Goal: Task Accomplishment & Management: Use online tool/utility

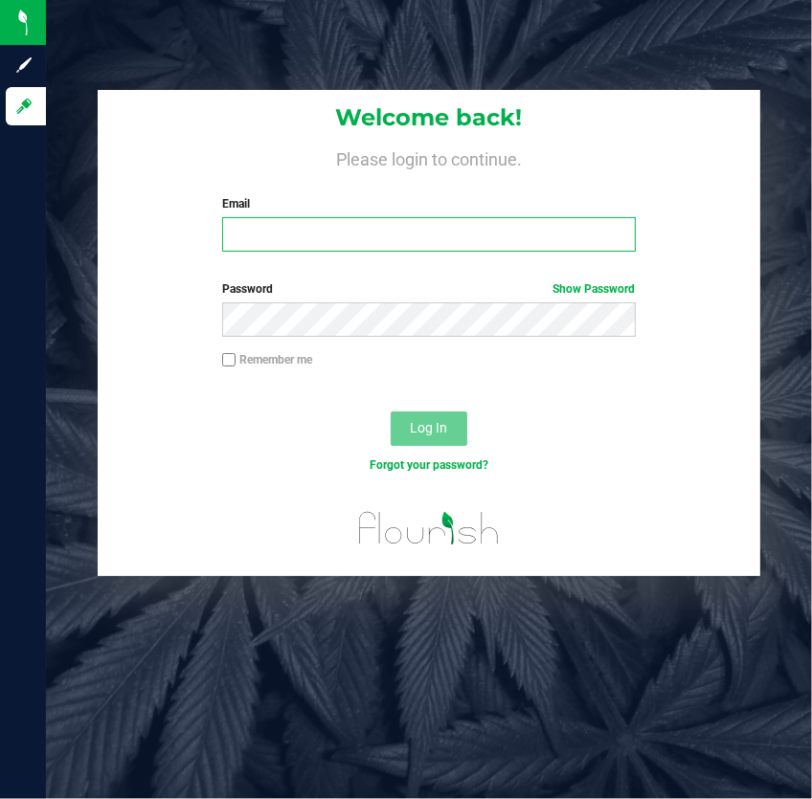
click at [329, 235] on input "Email" at bounding box center [428, 234] width 412 height 34
type input "gmarchany@liveparallel.com"
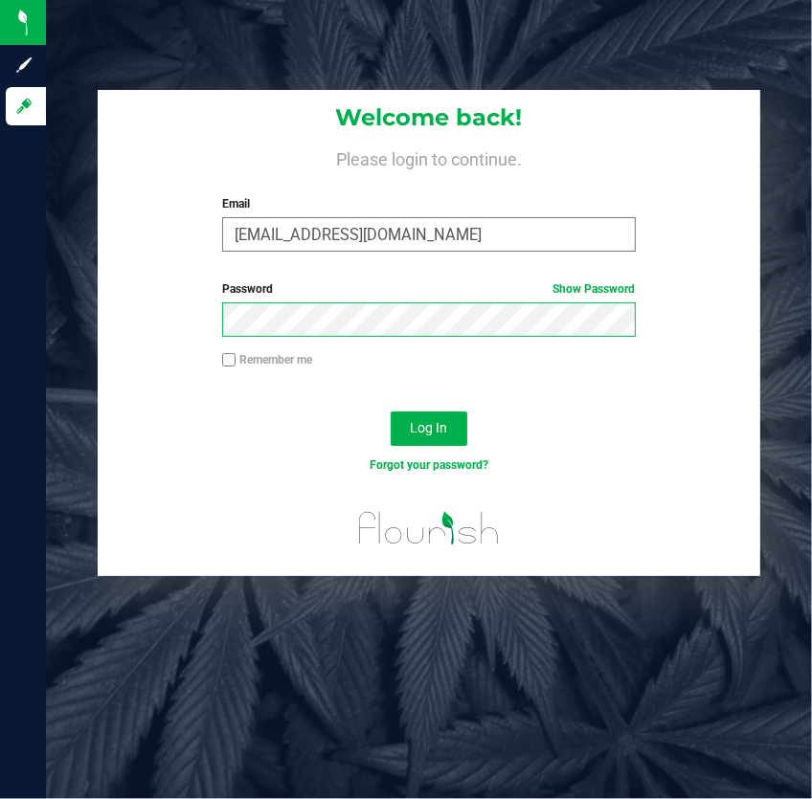
click at [390, 412] on button "Log In" at bounding box center [428, 429] width 77 height 34
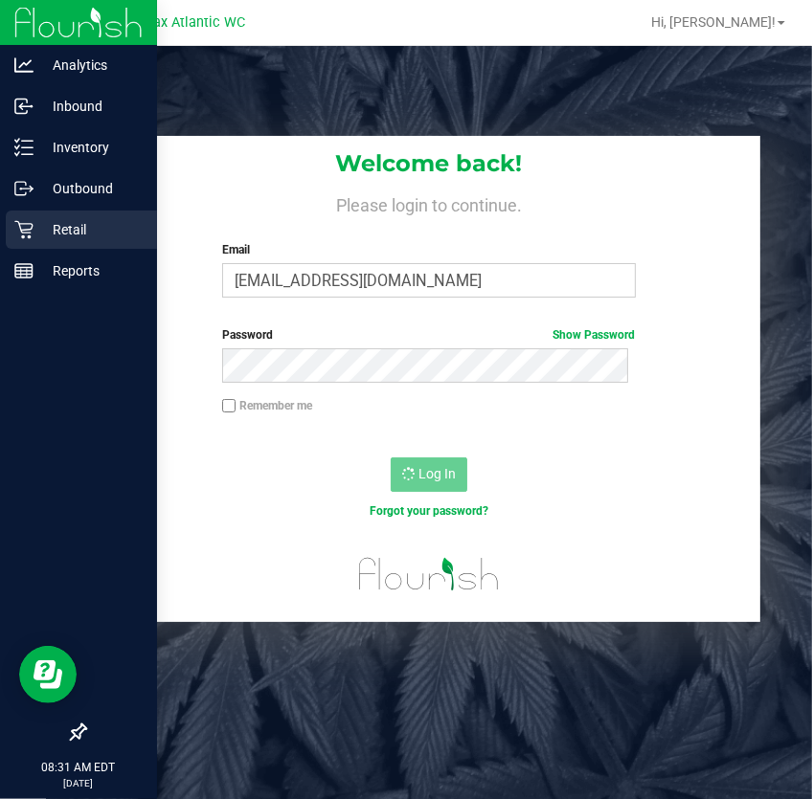
click at [17, 221] on icon at bounding box center [23, 230] width 18 height 18
click at [23, 234] on icon at bounding box center [23, 229] width 19 height 19
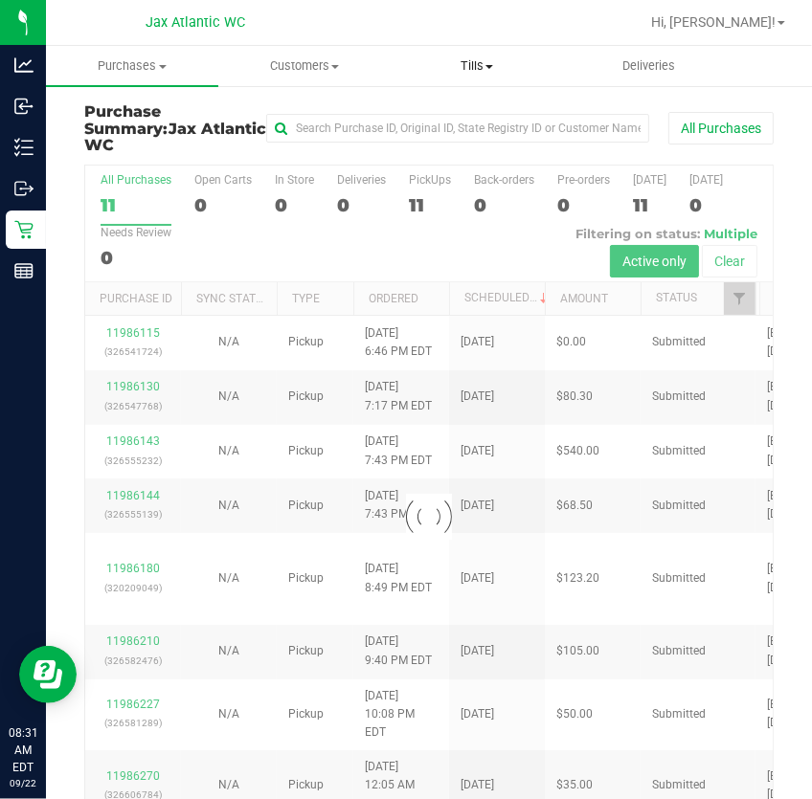
click at [480, 68] on span "Tills" at bounding box center [476, 65] width 170 height 17
click at [433, 114] on span "Manage tills" at bounding box center [454, 115] width 129 height 16
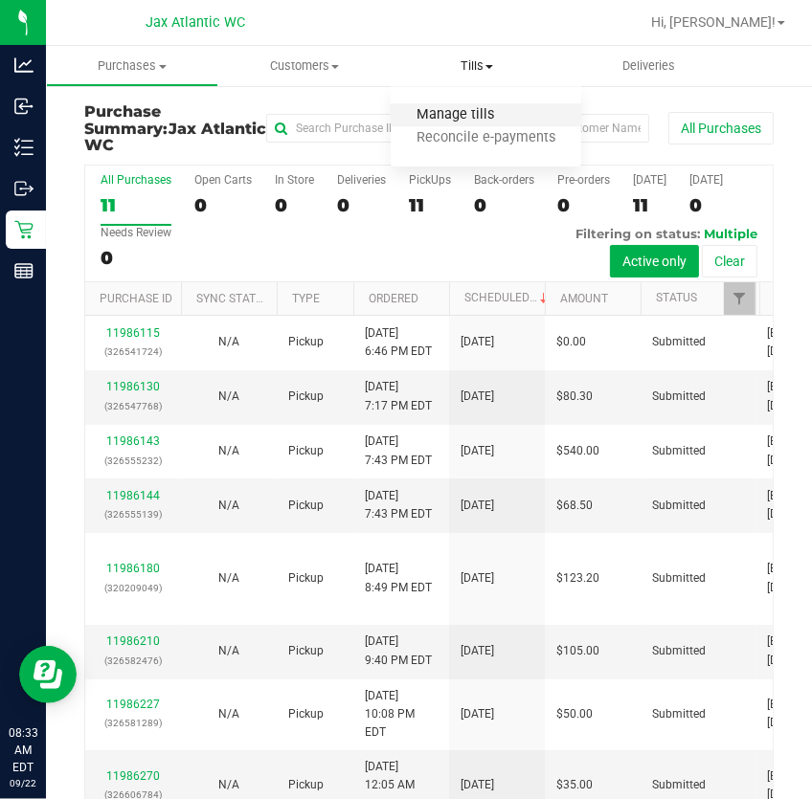
click at [484, 123] on li "Manage tills" at bounding box center [485, 115] width 190 height 23
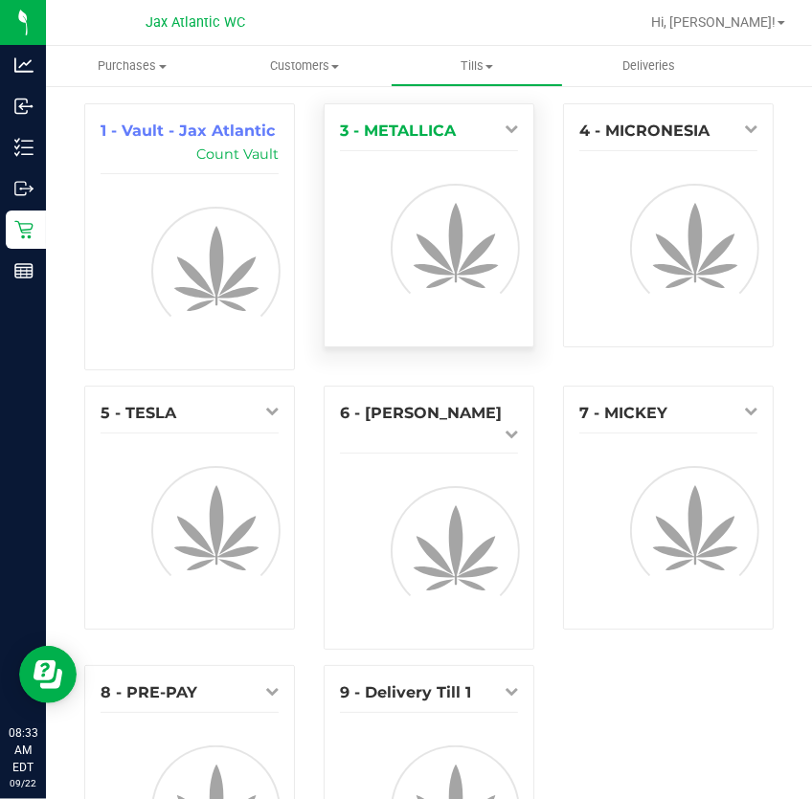
click at [496, 124] on link at bounding box center [507, 128] width 22 height 15
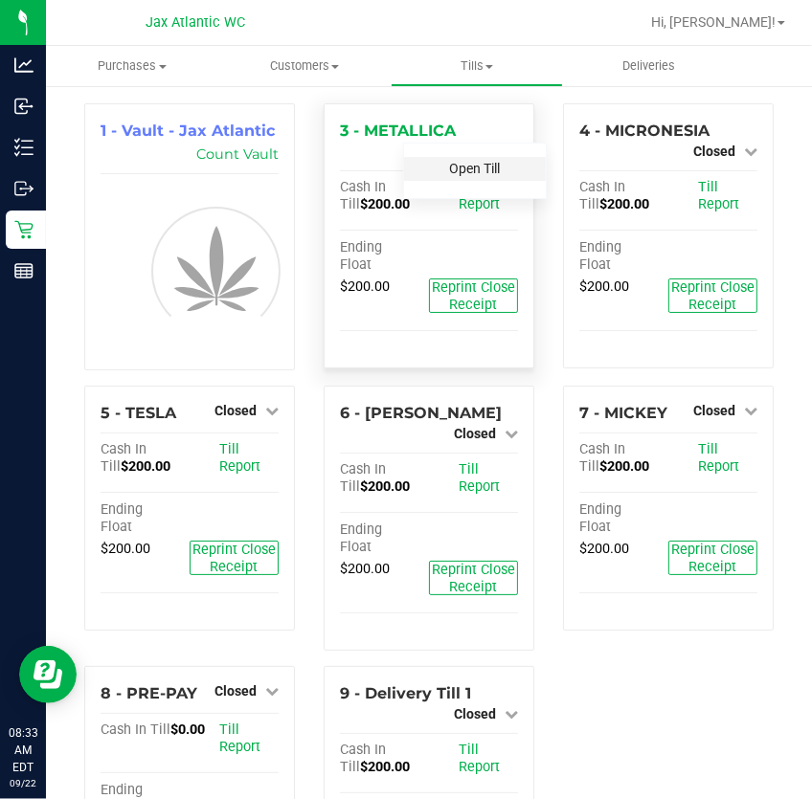
click at [482, 168] on link "Open Till" at bounding box center [474, 168] width 51 height 15
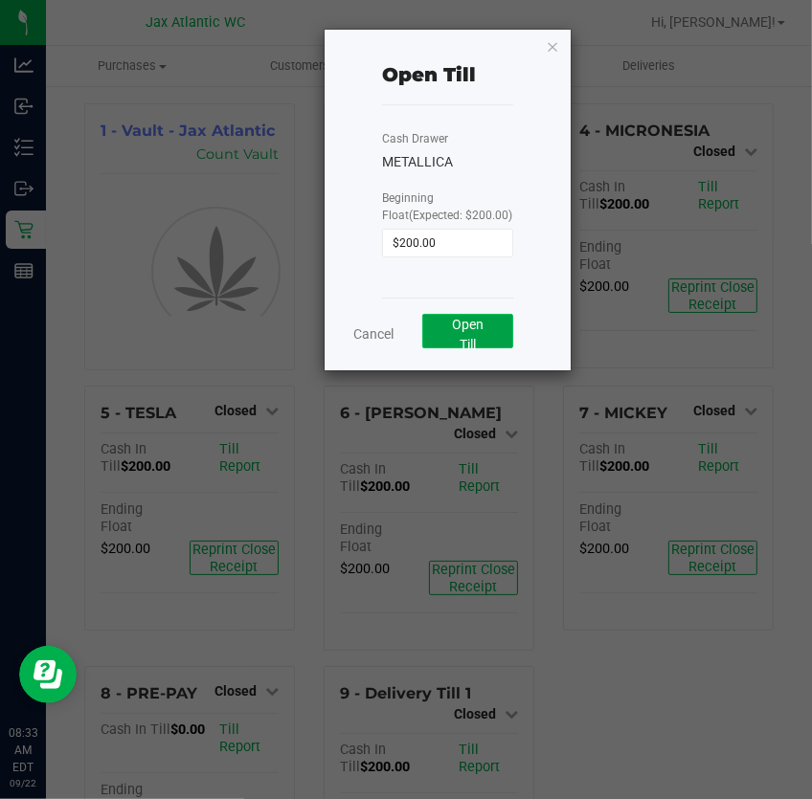
click at [486, 325] on button "Open Till" at bounding box center [467, 331] width 91 height 34
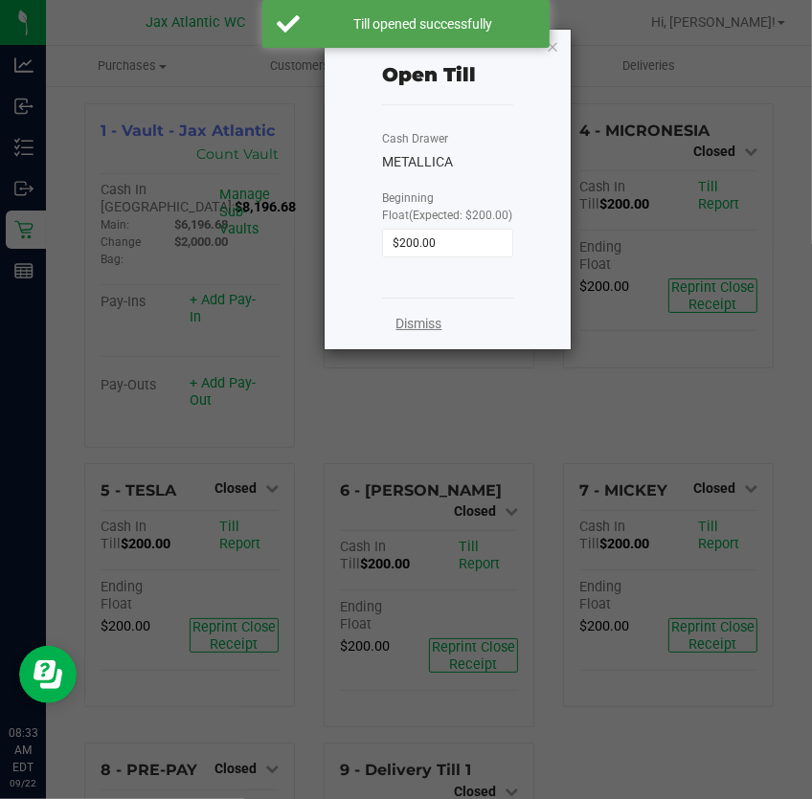
click at [411, 331] on link "Dismiss" at bounding box center [418, 324] width 46 height 20
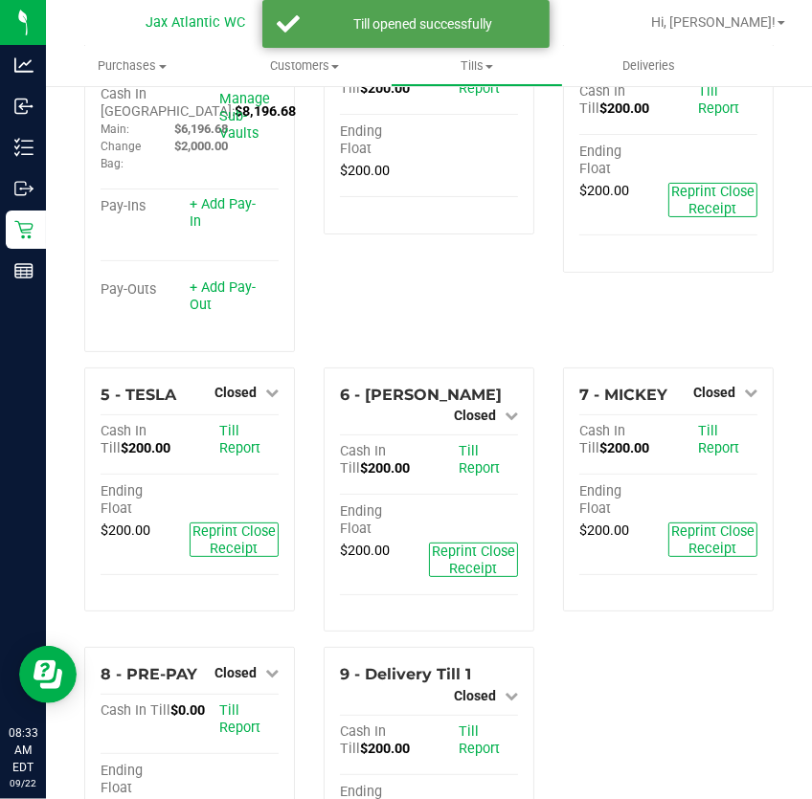
scroll to position [244, 0]
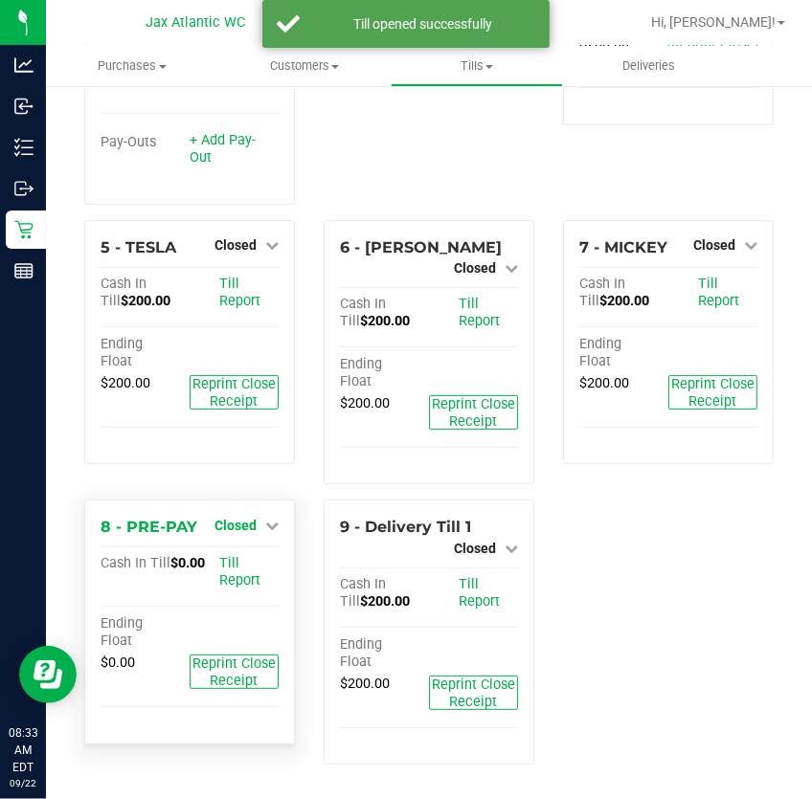
click at [269, 520] on icon at bounding box center [271, 525] width 13 height 13
click at [265, 568] on div "Open Till" at bounding box center [236, 565] width 142 height 24
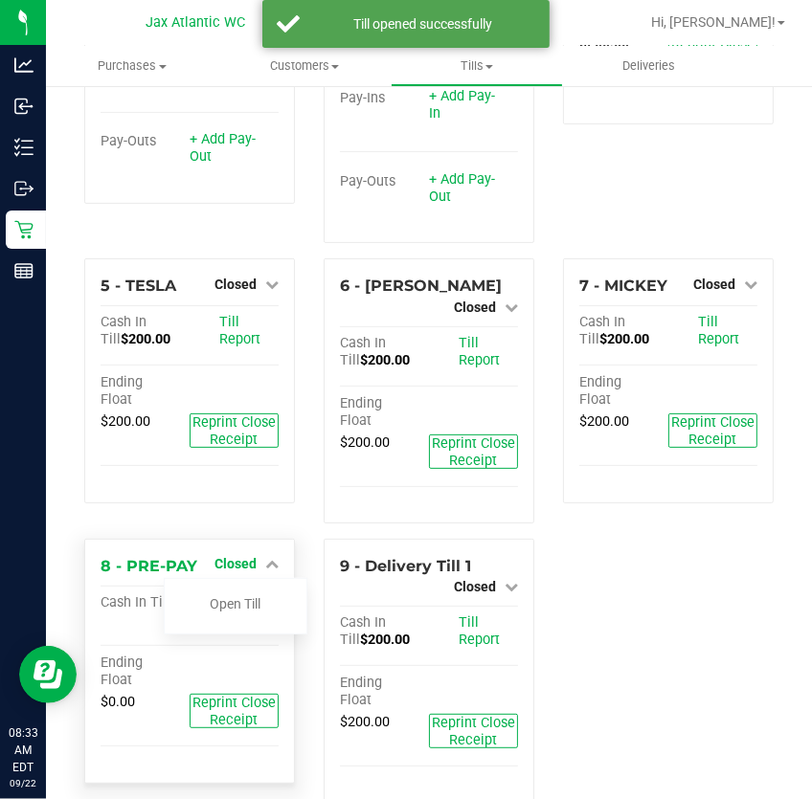
click at [242, 567] on span "Closed" at bounding box center [235, 563] width 42 height 15
drag, startPoint x: 253, startPoint y: 563, endPoint x: 242, endPoint y: 587, distance: 26.1
click at [254, 563] on link "Closed" at bounding box center [246, 563] width 64 height 15
click at [234, 605] on link "Open Till" at bounding box center [235, 603] width 51 height 15
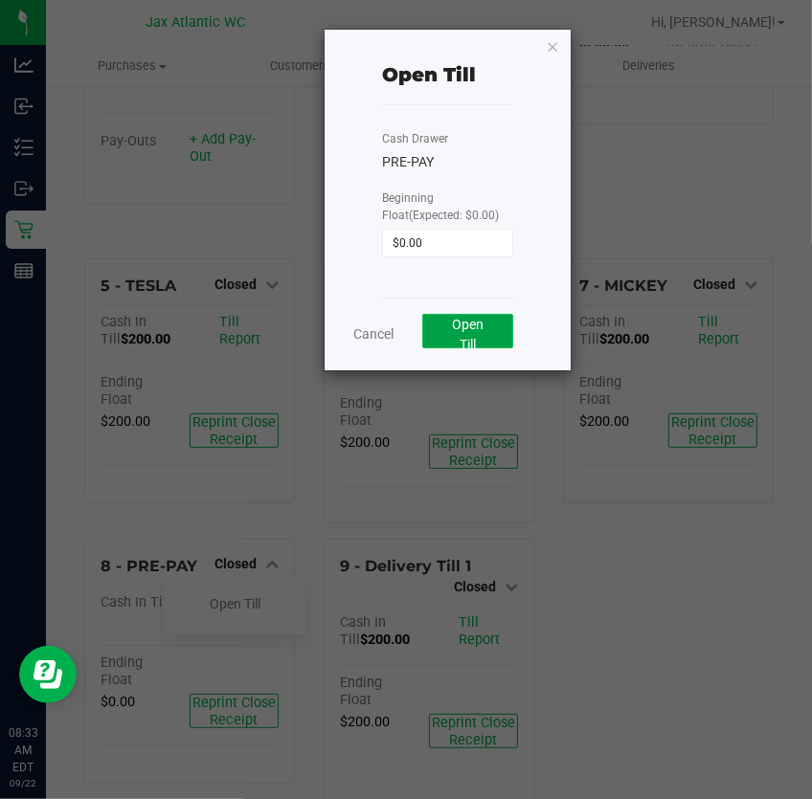
click at [479, 325] on span "Open Till" at bounding box center [468, 334] width 32 height 35
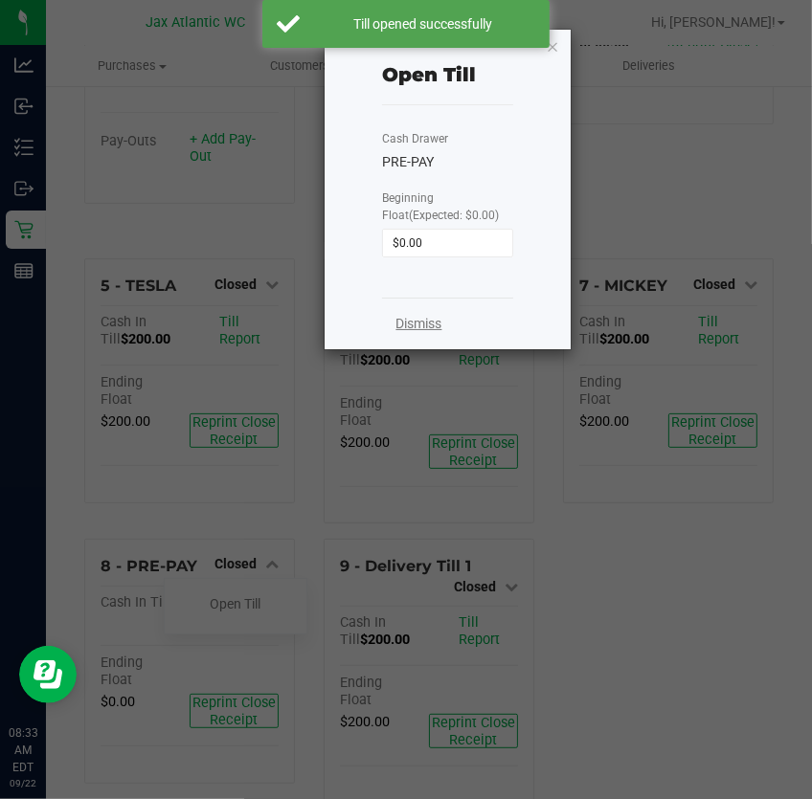
click at [408, 326] on link "Dismiss" at bounding box center [418, 324] width 46 height 20
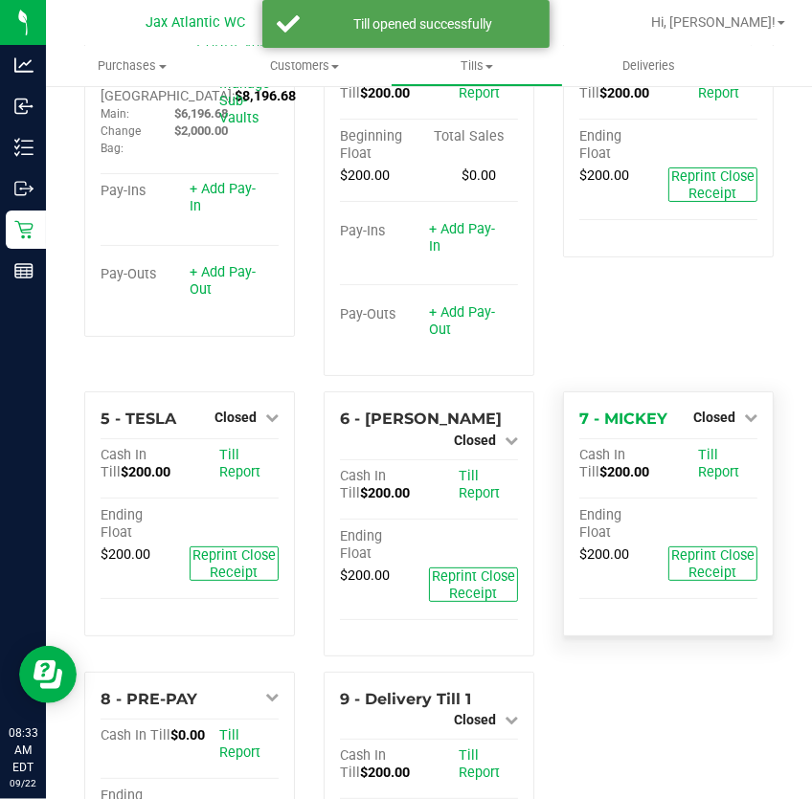
scroll to position [0, 0]
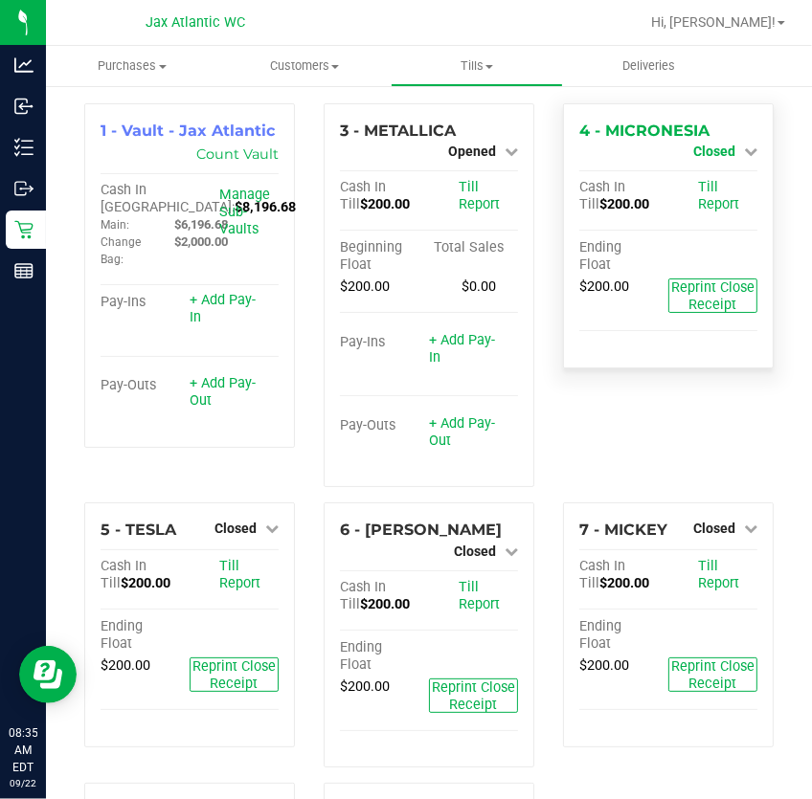
click at [721, 145] on span "Closed" at bounding box center [714, 151] width 42 height 15
click at [708, 175] on link "Open Till" at bounding box center [713, 168] width 51 height 15
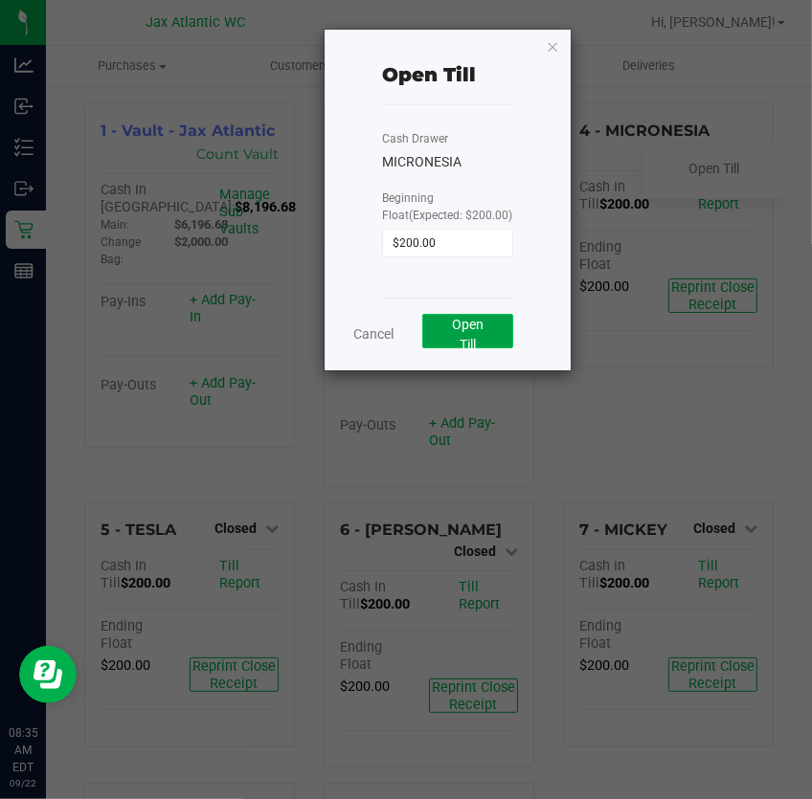
click at [473, 315] on button "Open Till" at bounding box center [467, 331] width 91 height 34
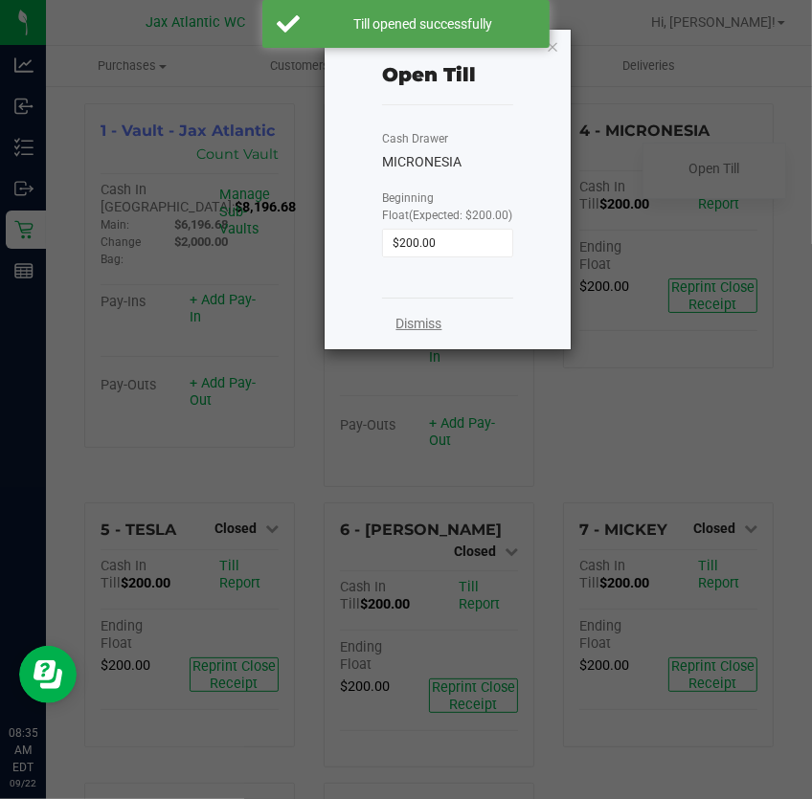
click at [440, 327] on link "Dismiss" at bounding box center [418, 324] width 46 height 20
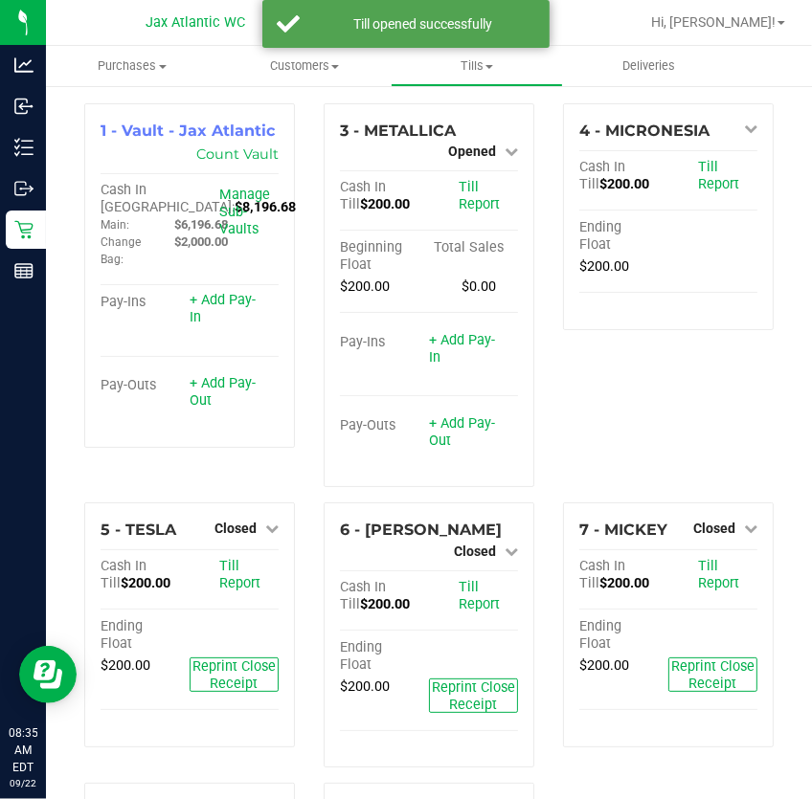
click at [719, 425] on div "4 - MICRONESIA Open Till Cash In Till $200.00 Till Report Ending Float $200.00" at bounding box center [667, 302] width 239 height 399
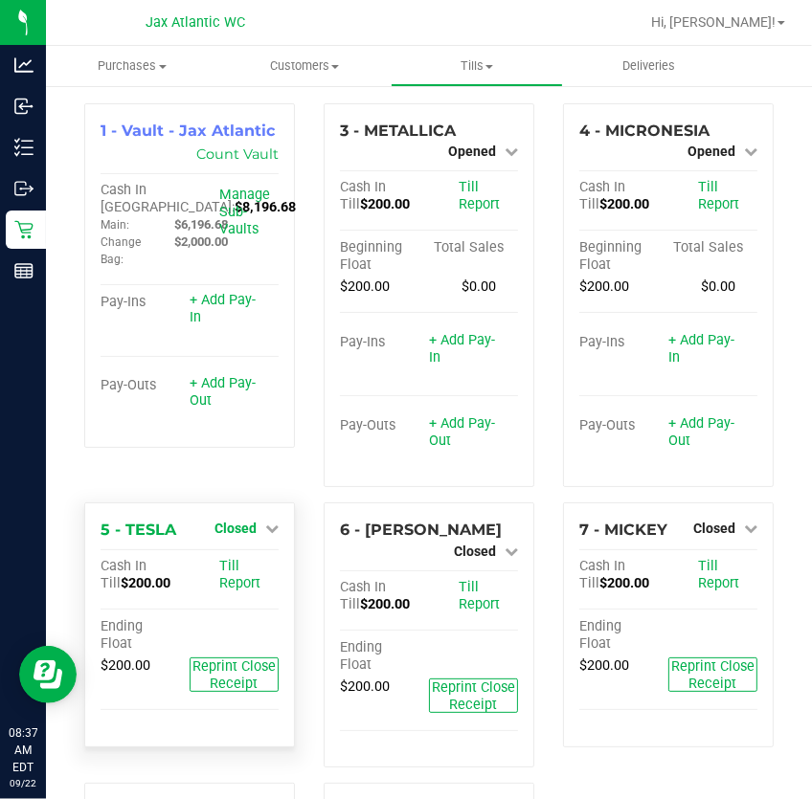
click at [257, 528] on link "Closed" at bounding box center [246, 528] width 64 height 15
click at [238, 565] on link "Open Till" at bounding box center [235, 567] width 51 height 15
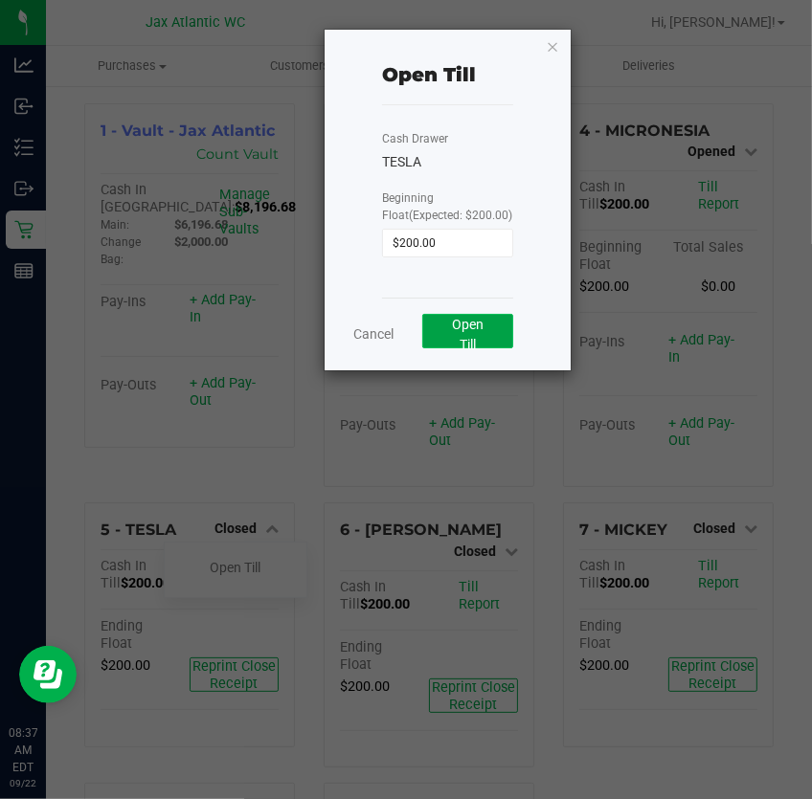
click at [458, 344] on span "Open Till" at bounding box center [468, 334] width 32 height 35
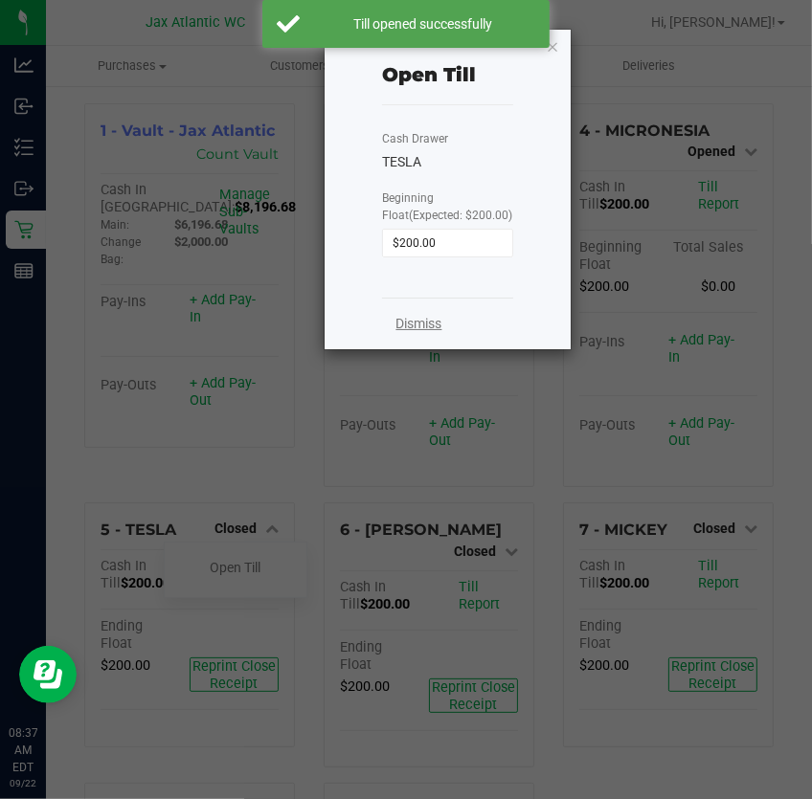
click at [412, 328] on link "Dismiss" at bounding box center [418, 324] width 46 height 20
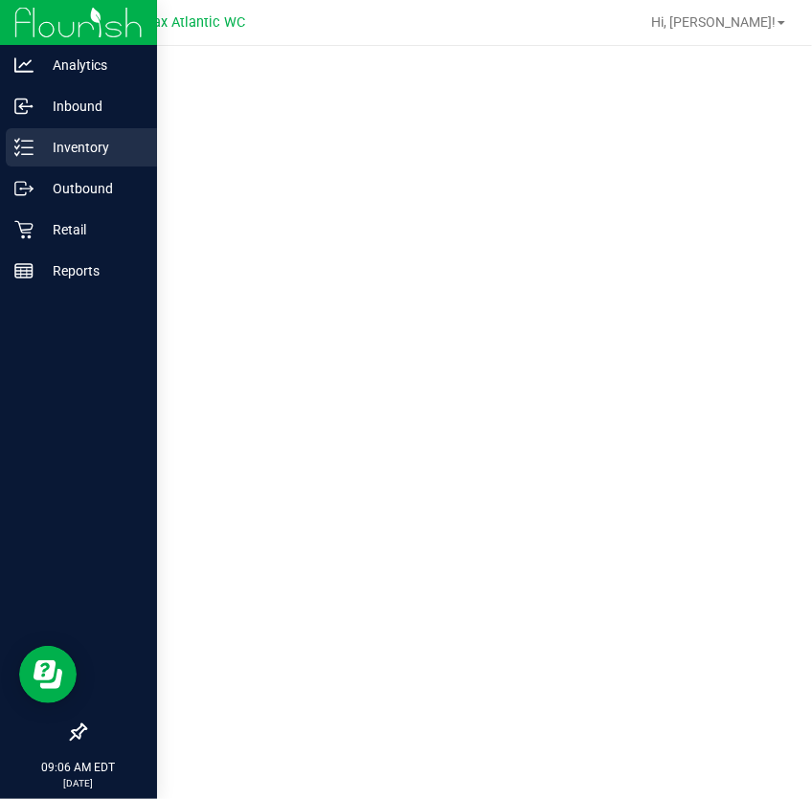
click at [25, 136] on div "Inventory" at bounding box center [81, 147] width 151 height 38
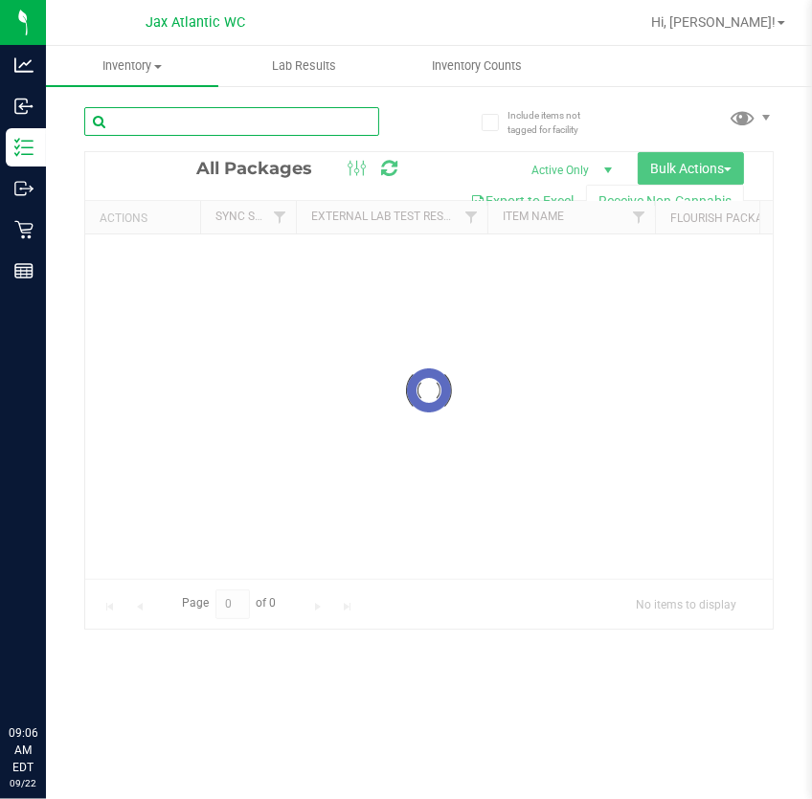
click at [182, 115] on input "text" at bounding box center [231, 121] width 295 height 29
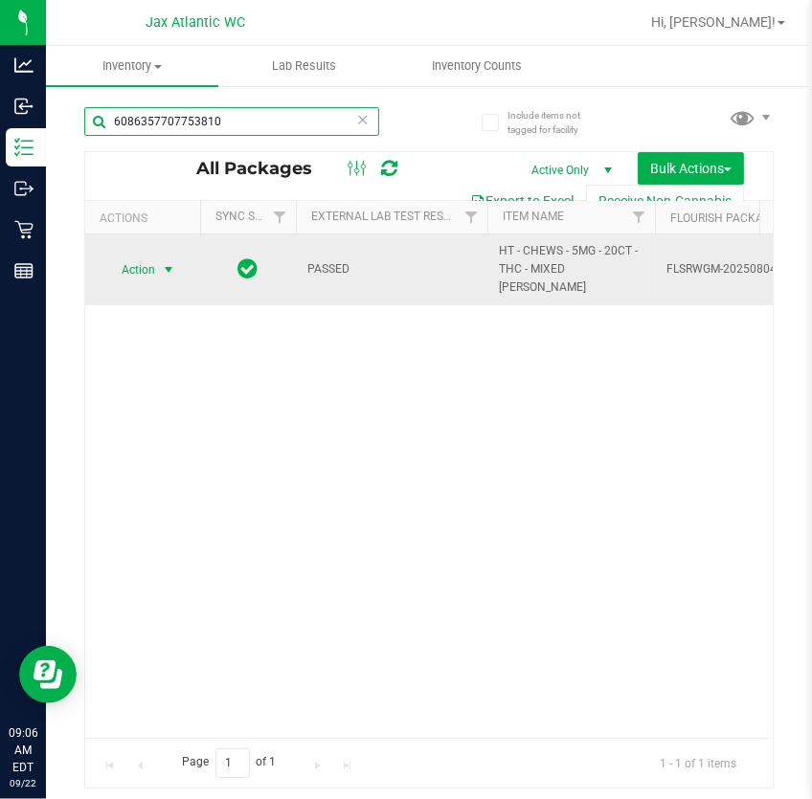
type input "6086357707753810"
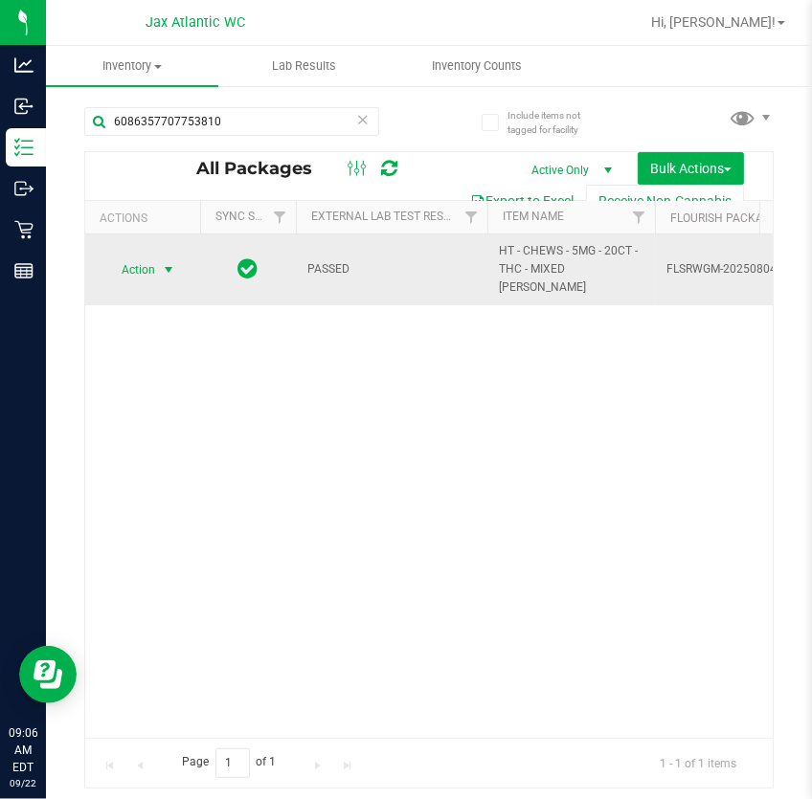
click at [160, 256] on span "select" at bounding box center [169, 269] width 24 height 27
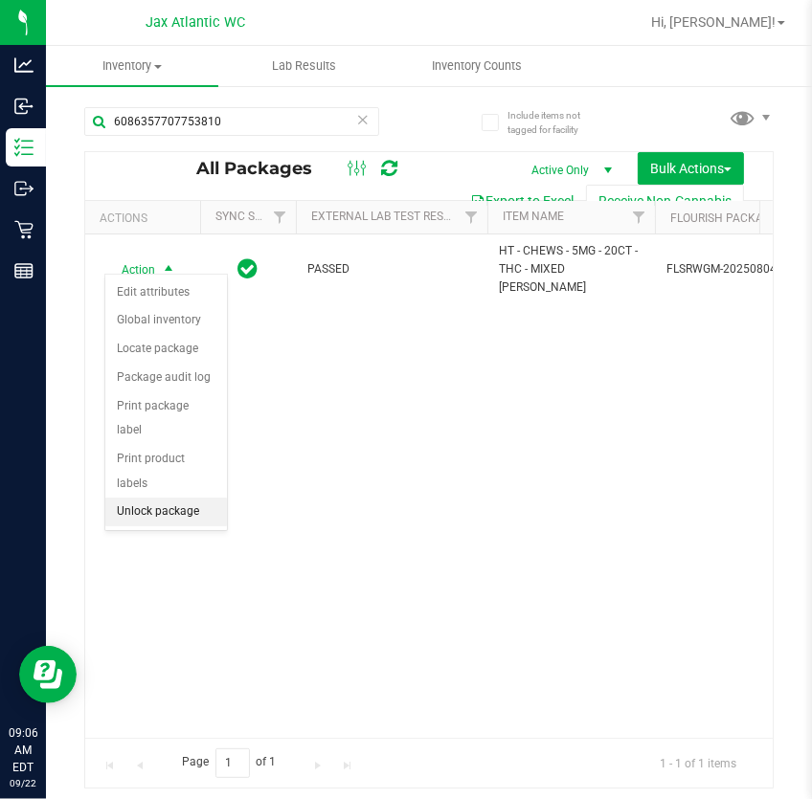
click at [165, 498] on li "Unlock package" at bounding box center [166, 512] width 122 height 29
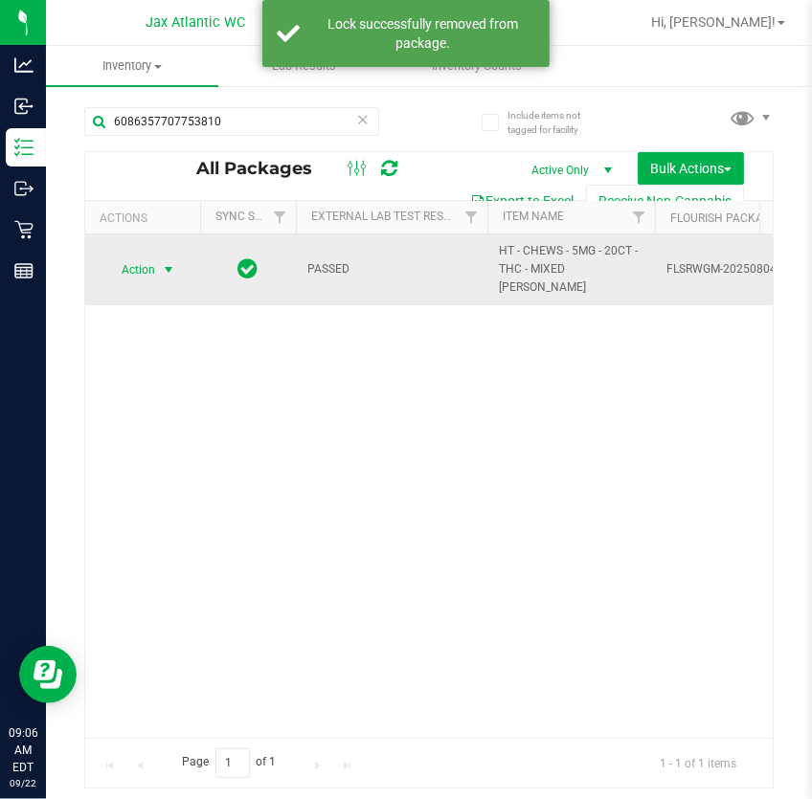
click at [167, 256] on span "select" at bounding box center [169, 269] width 24 height 27
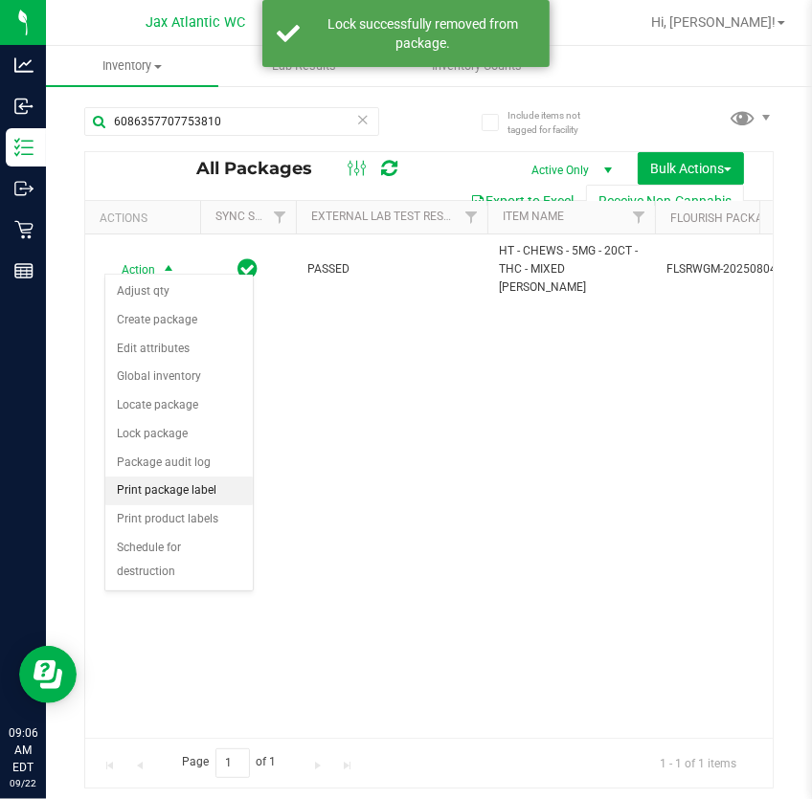
click at [187, 496] on li "Print package label" at bounding box center [178, 491] width 147 height 29
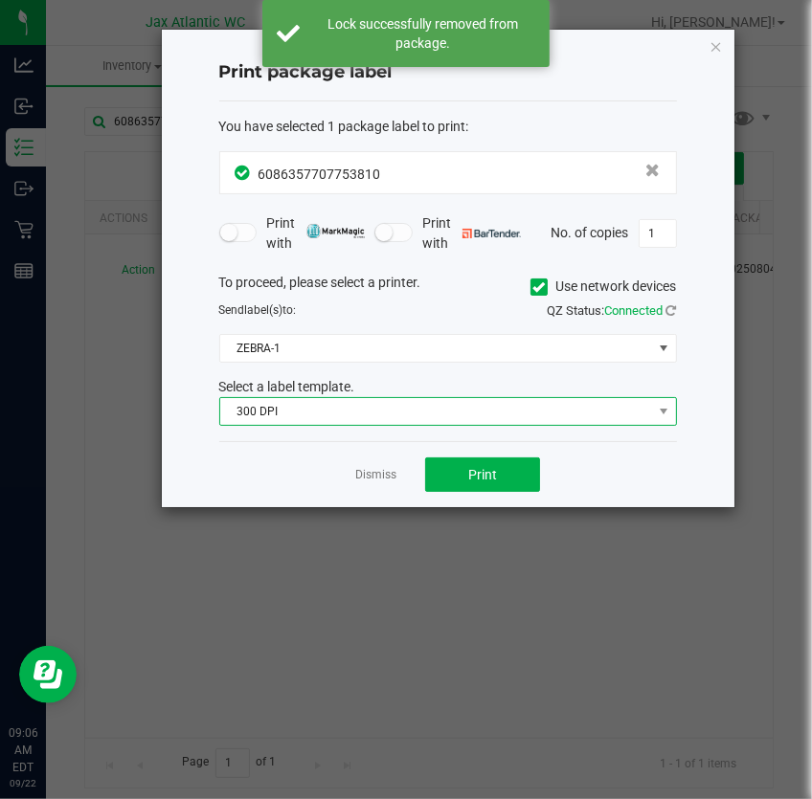
click at [357, 403] on span "300 DPI" at bounding box center [436, 411] width 432 height 27
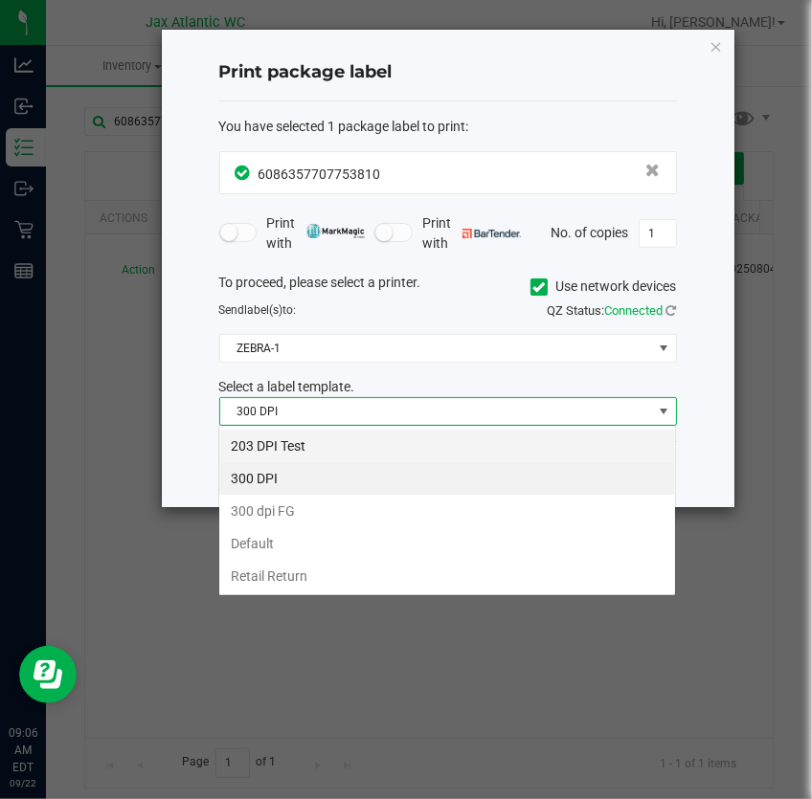
scroll to position [29, 457]
click at [273, 446] on li "203 DPI Test" at bounding box center [447, 446] width 456 height 33
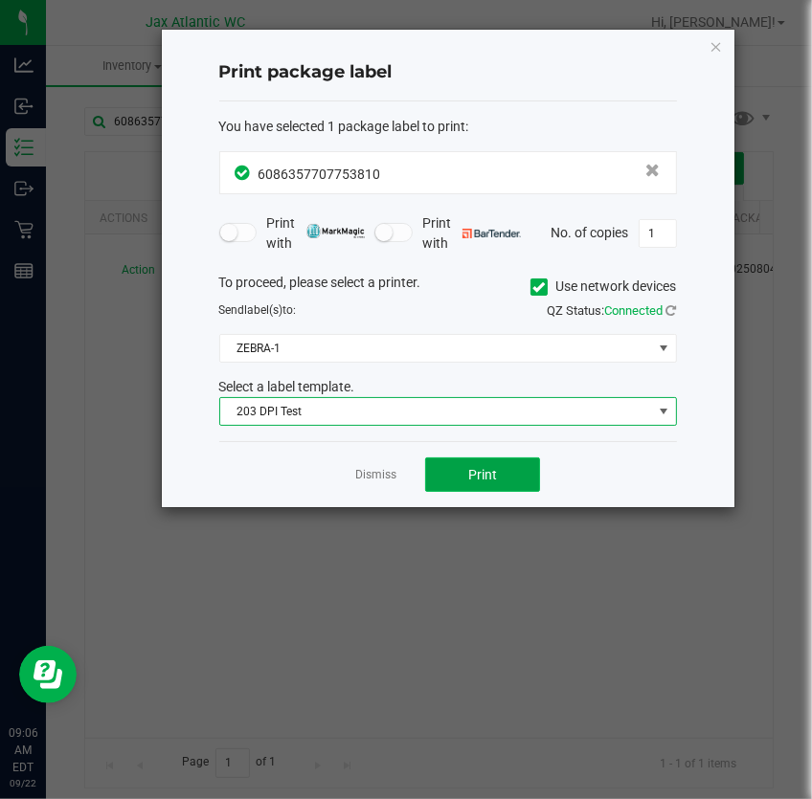
click at [475, 472] on span "Print" at bounding box center [482, 474] width 29 height 15
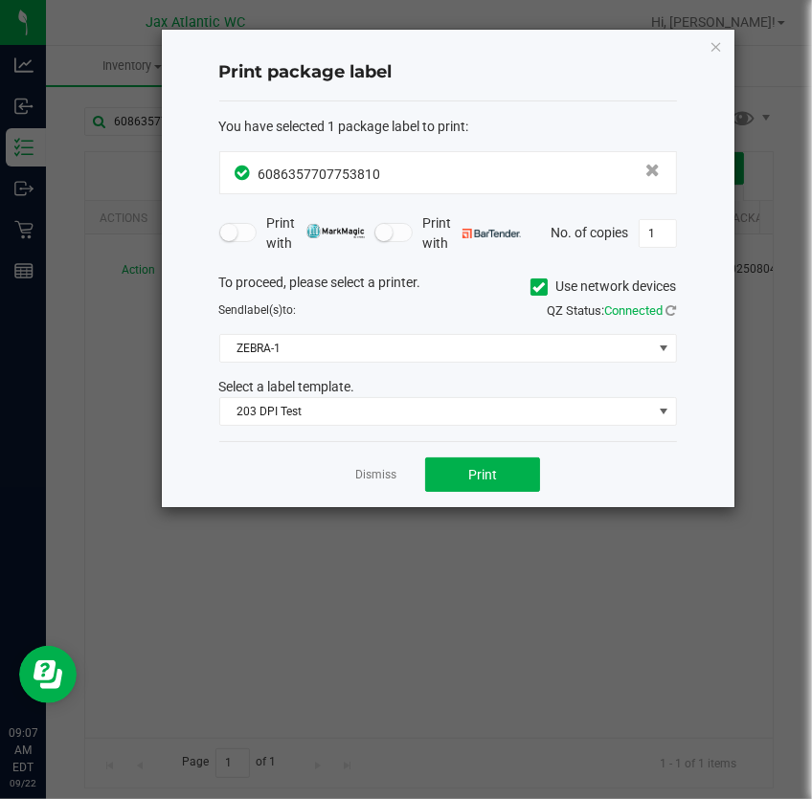
click at [449, 491] on div "Dismiss Print" at bounding box center [447, 474] width 457 height 66
click at [458, 470] on button "Print" at bounding box center [482, 474] width 115 height 34
